Goal: Information Seeking & Learning: Learn about a topic

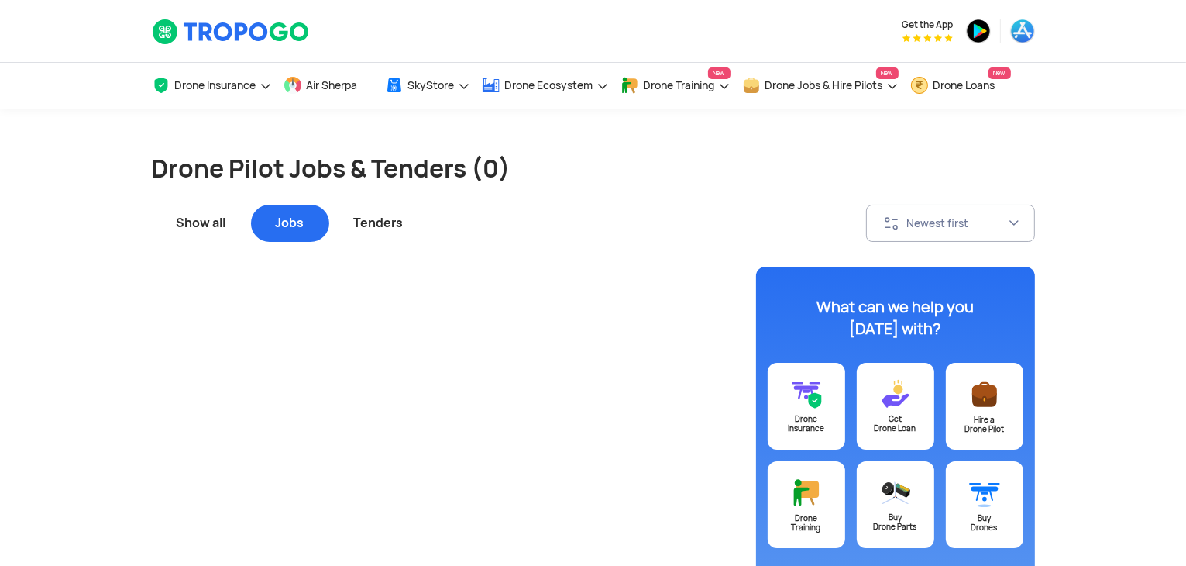
click at [307, 226] on div "Jobs" at bounding box center [290, 223] width 78 height 37
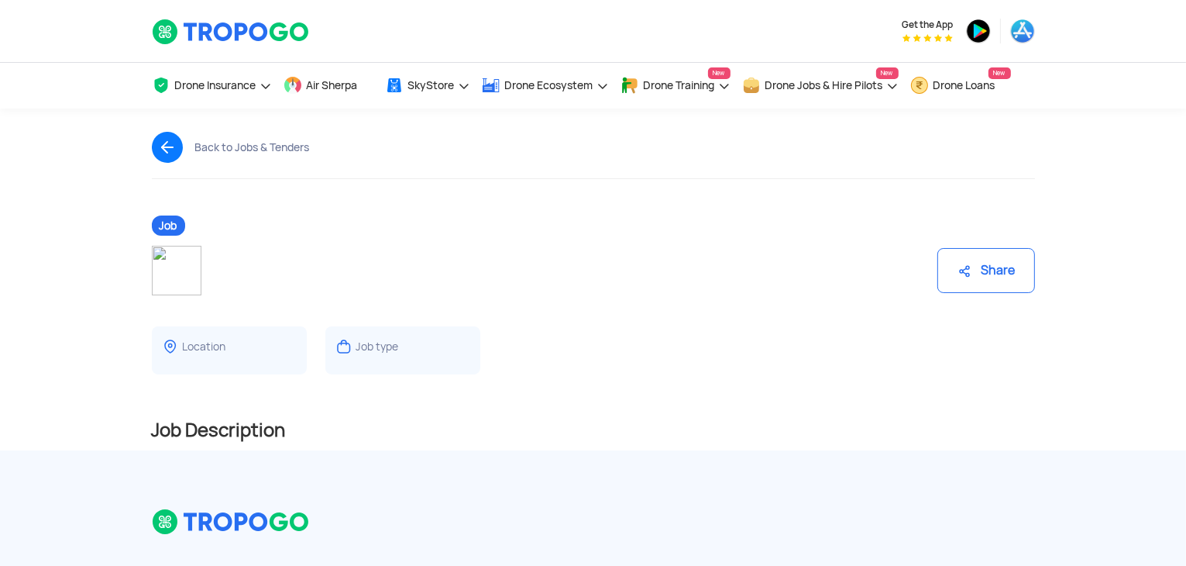
click at [167, 224] on span "Job" at bounding box center [168, 225] width 33 height 20
click at [177, 271] on img at bounding box center [177, 271] width 50 height 50
click at [363, 328] on div "Job type" at bounding box center [402, 350] width 155 height 48
